Goal: Information Seeking & Learning: Find specific fact

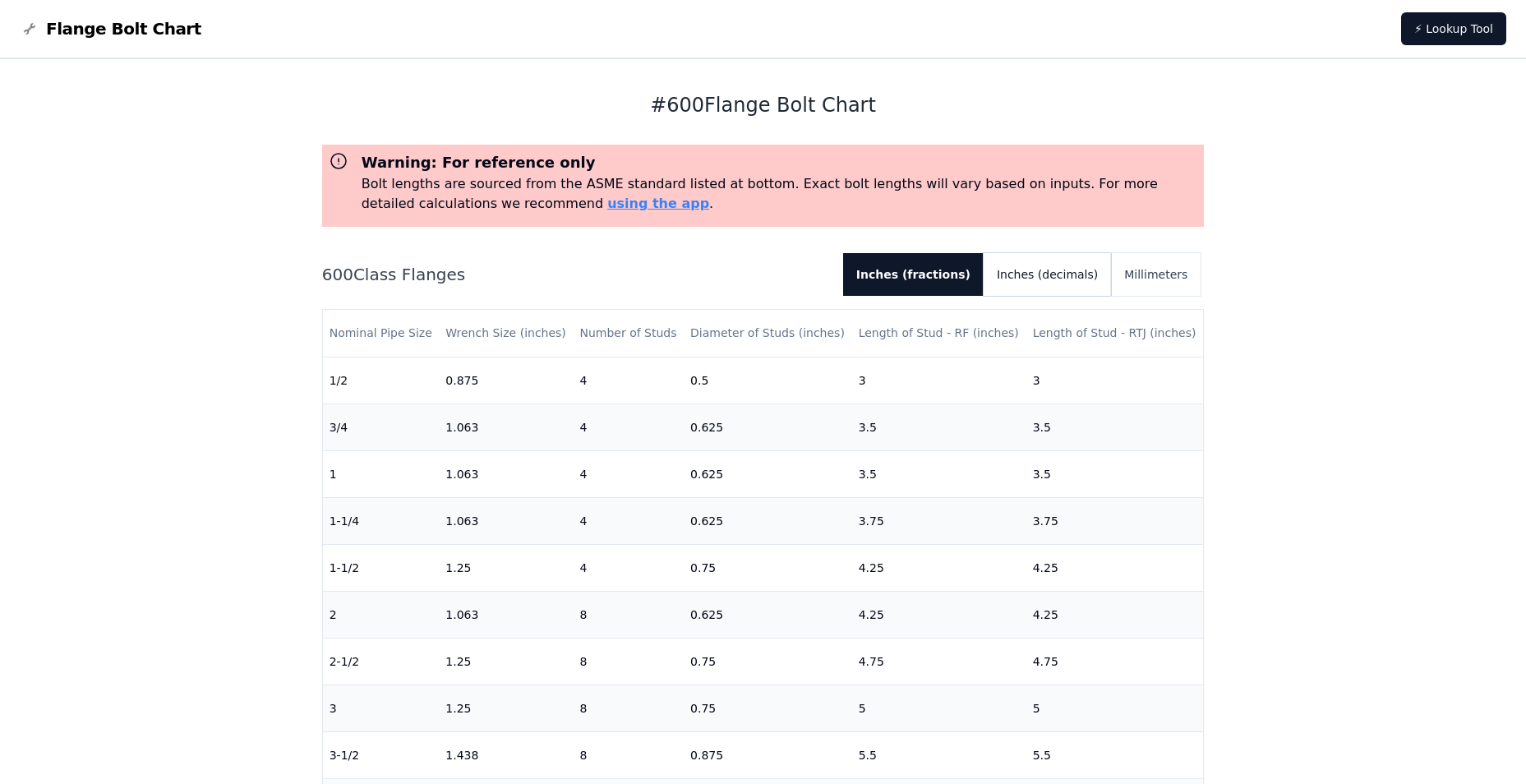
click at [1063, 283] on button "Inches (decimals)" at bounding box center [1048, 274] width 127 height 42
click at [964, 274] on button "Inches (fractions)" at bounding box center [908, 274] width 126 height 42
click at [952, 281] on button "Inches (fractions)" at bounding box center [913, 274] width 141 height 42
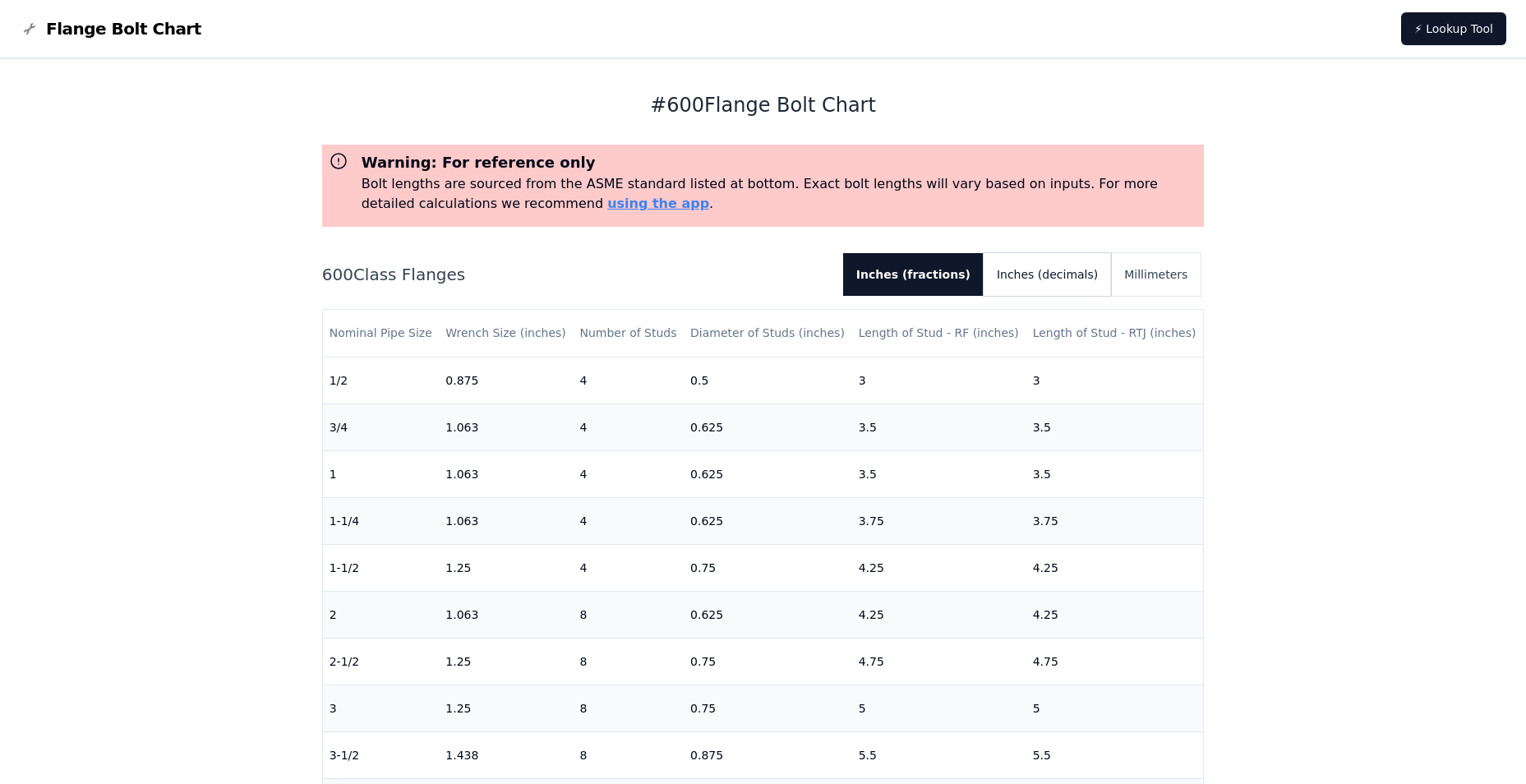
click at [1036, 275] on button "Inches (decimals)" at bounding box center [1048, 274] width 127 height 42
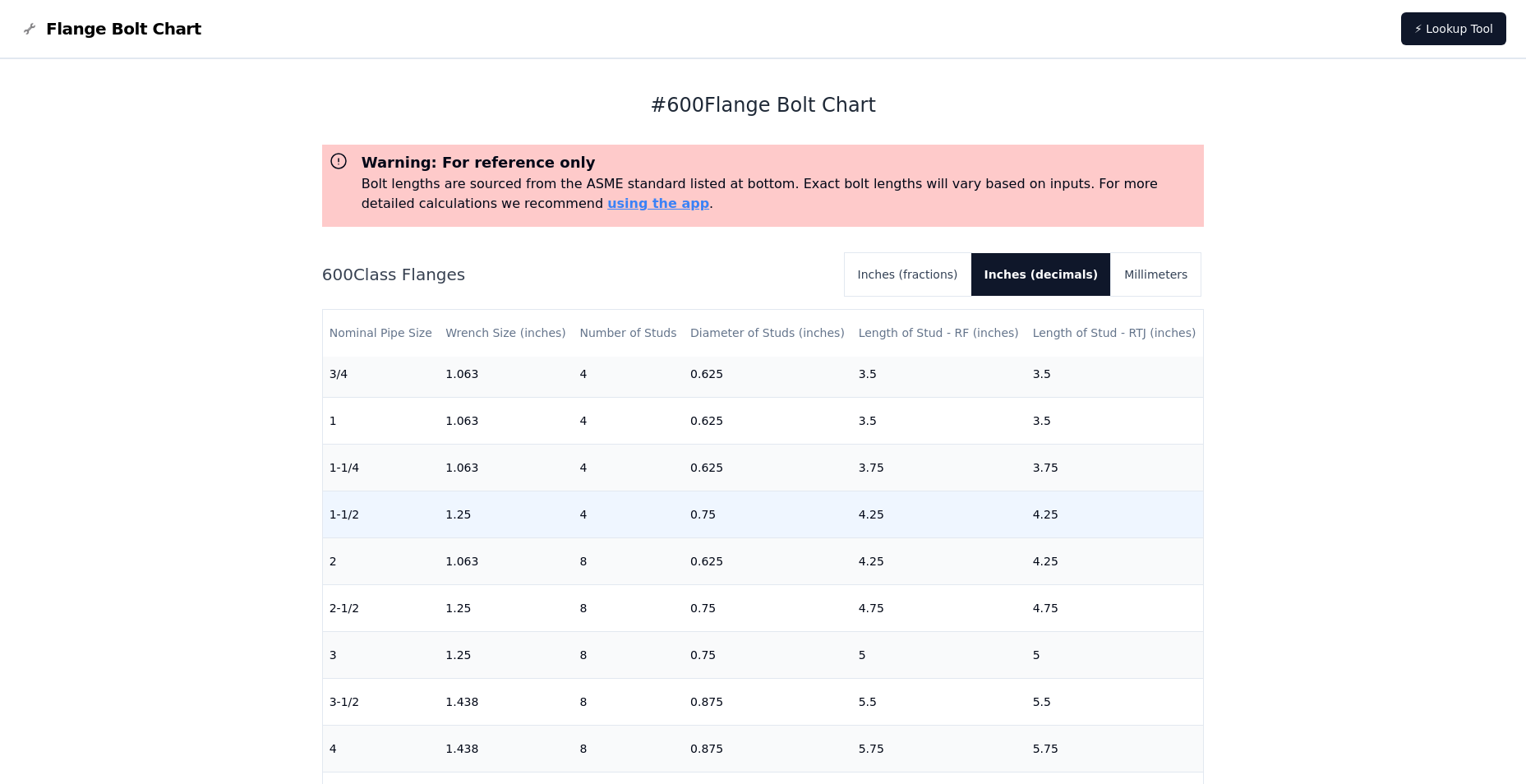
scroll to position [82, 0]
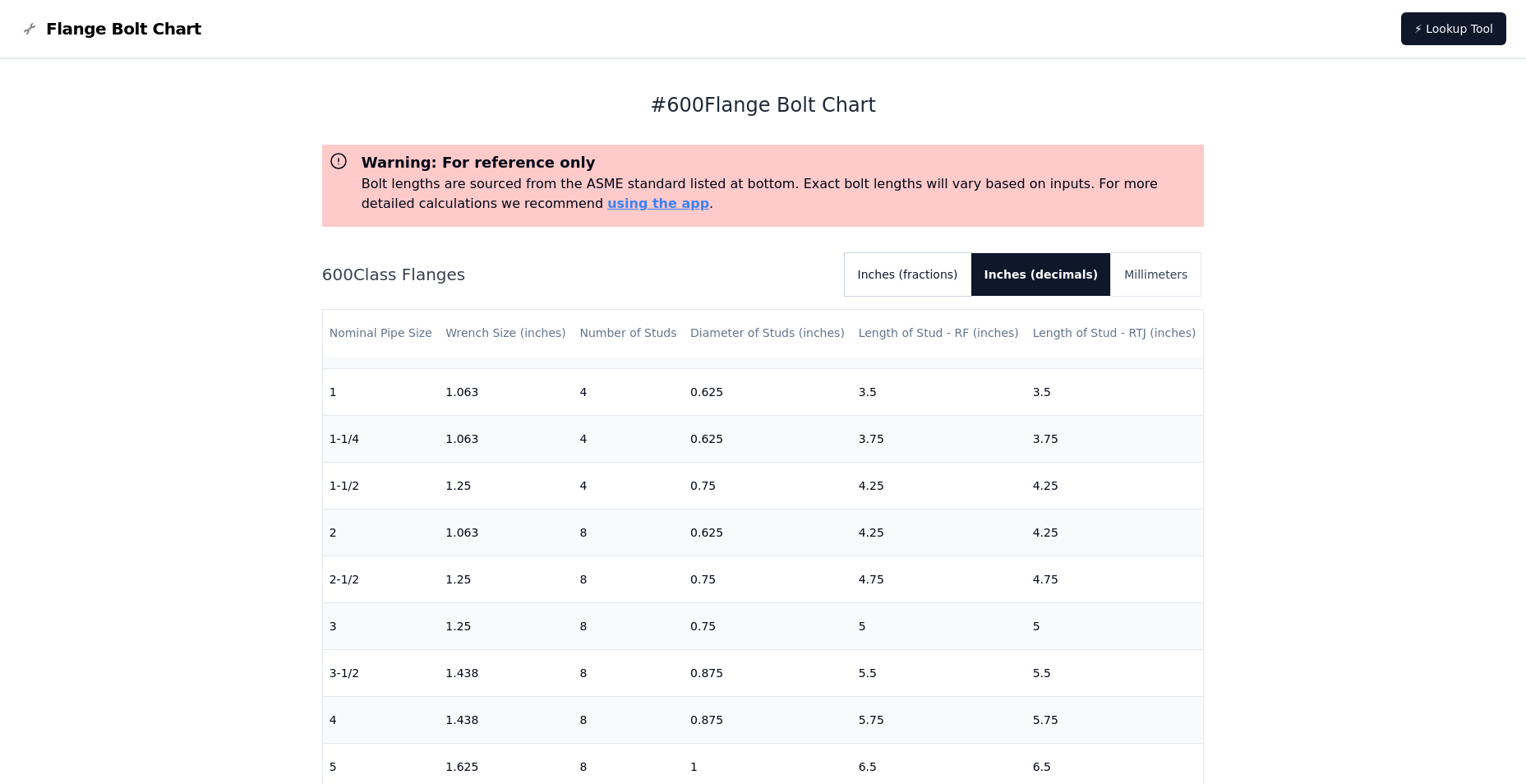
click at [954, 276] on button "Inches (fractions)" at bounding box center [908, 274] width 126 height 42
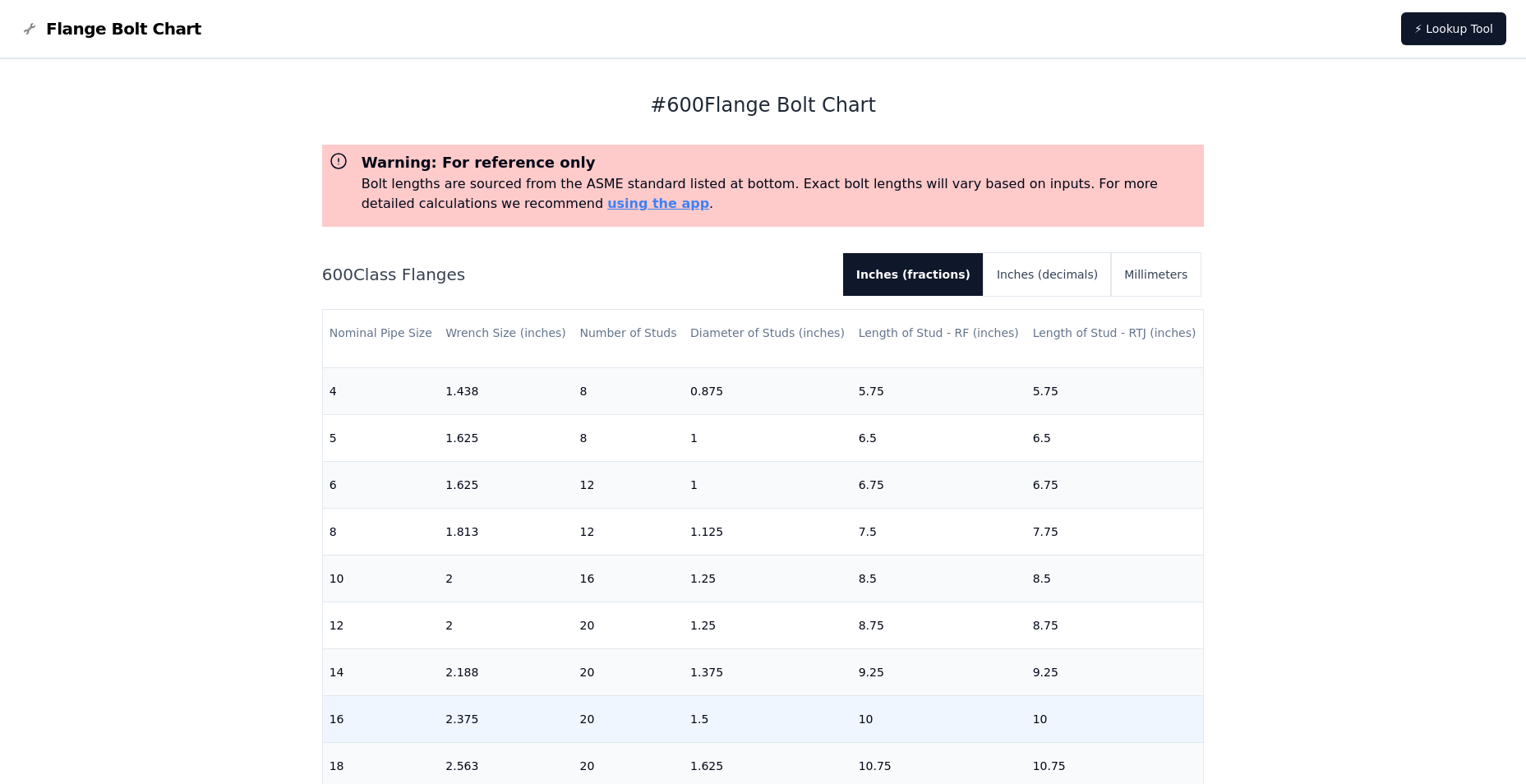
scroll to position [493, 0]
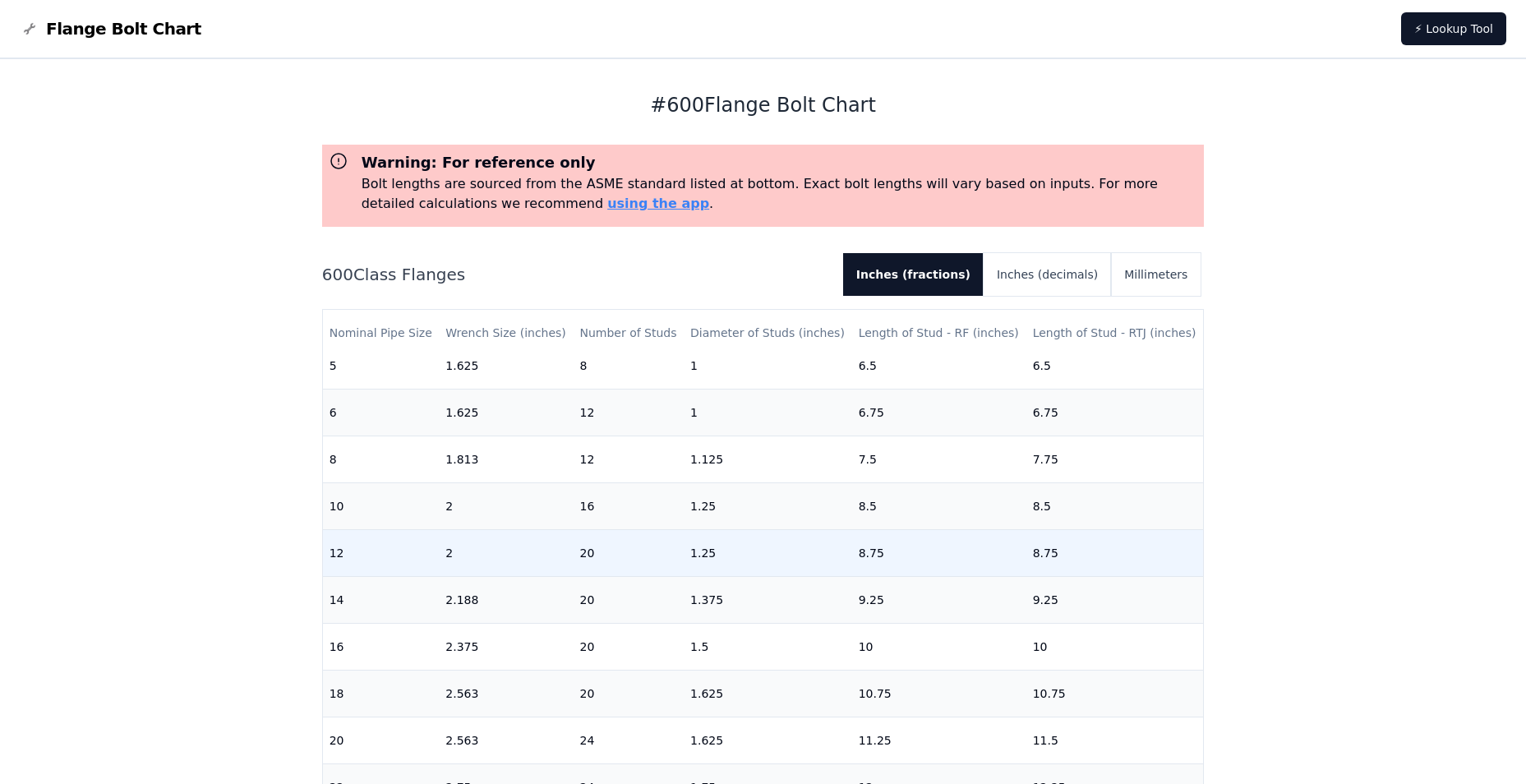
drag, startPoint x: 592, startPoint y: 544, endPoint x: 602, endPoint y: 544, distance: 10.0
click at [592, 544] on td "20" at bounding box center [628, 553] width 111 height 47
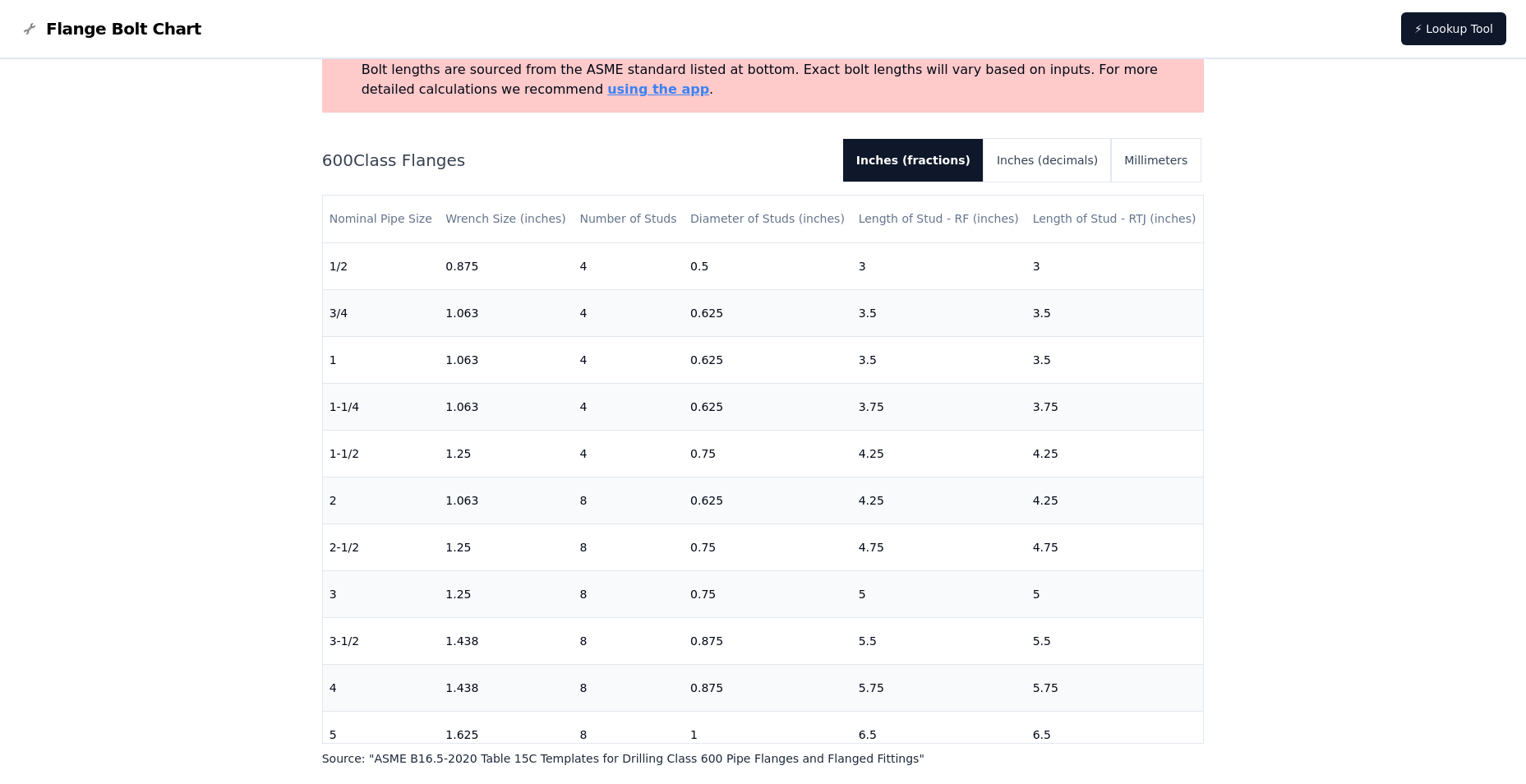
scroll to position [0, 0]
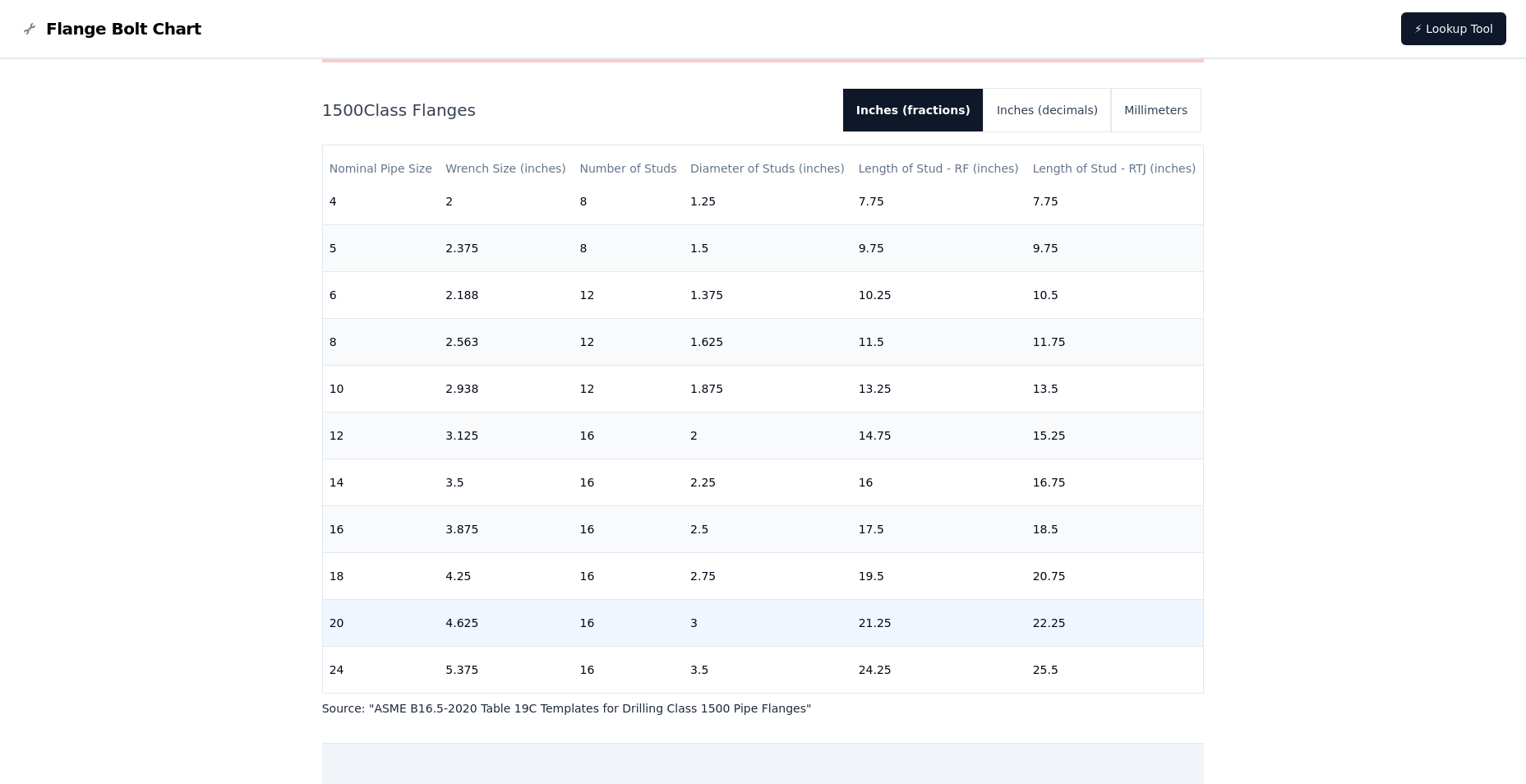
scroll to position [247, 0]
